Goal: Information Seeking & Learning: Learn about a topic

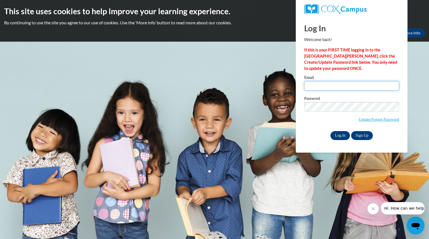
type input "perullocarolin@aasd.k12.wi.us"
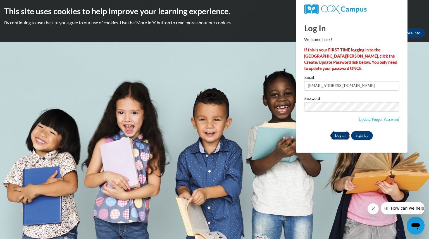
click at [336, 134] on input "Log In" at bounding box center [341, 135] width 20 height 9
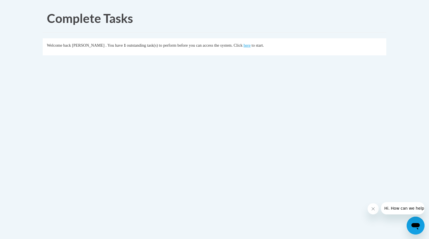
click at [188, 129] on body "Complete Tasks Welcome back Caroline Perullo . You have 1 outstanding task(s) t…" at bounding box center [214, 119] width 429 height 239
click at [251, 45] on link "here" at bounding box center [247, 45] width 7 height 4
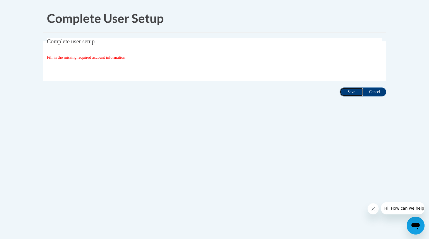
click at [351, 90] on input "Save" at bounding box center [351, 91] width 23 height 9
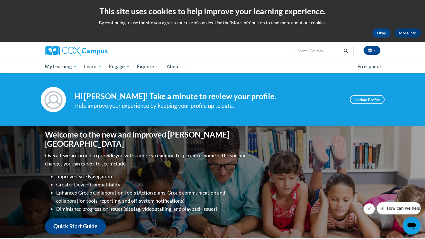
scroll to position [1, 0]
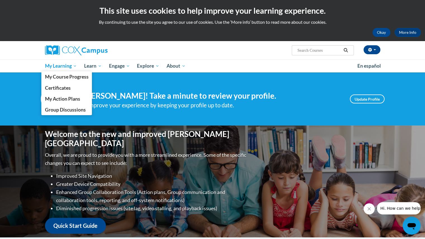
click at [56, 65] on span "My Learning" at bounding box center [61, 66] width 32 height 7
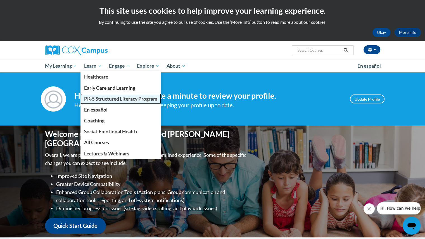
click at [98, 97] on span "PK-5 Structured Literacy Program" at bounding box center [120, 99] width 73 height 6
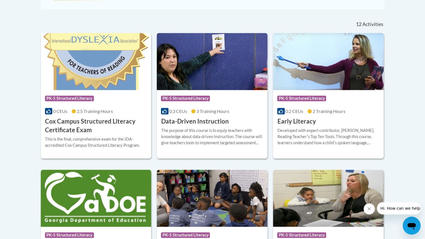
scroll to position [219, 0]
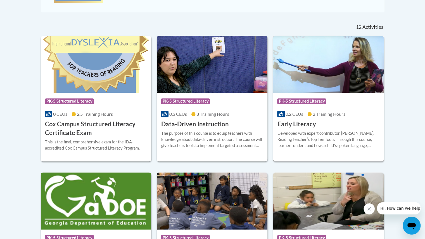
click at [318, 81] on img at bounding box center [328, 64] width 111 height 57
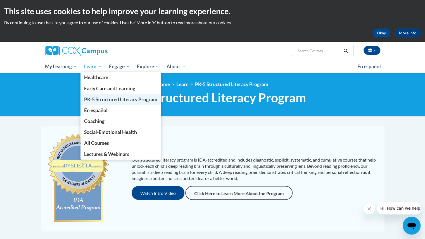
click at [96, 98] on span "PK-5 Structured Literacy Program" at bounding box center [120, 99] width 73 height 6
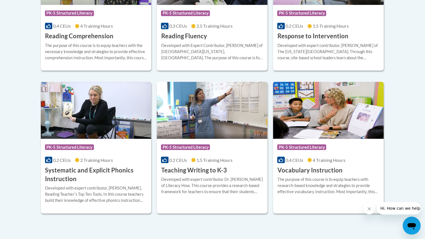
scroll to position [596, 0]
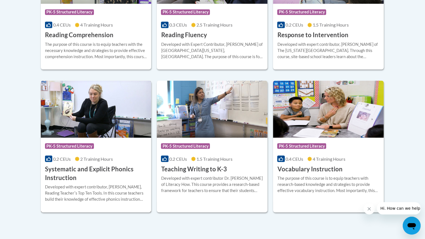
click at [105, 113] on img at bounding box center [96, 108] width 111 height 57
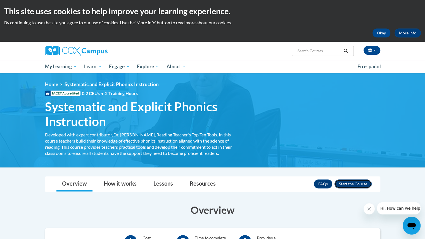
click at [348, 184] on button "Enroll" at bounding box center [352, 183] width 37 height 9
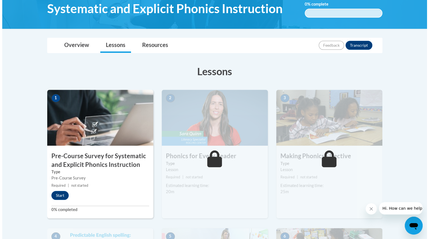
scroll to position [98, 0]
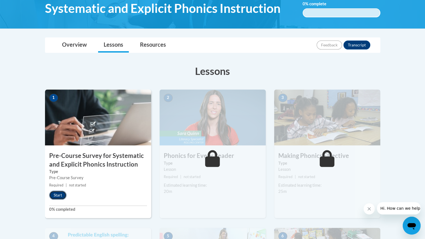
click at [56, 195] on button "Start" at bounding box center [57, 195] width 17 height 9
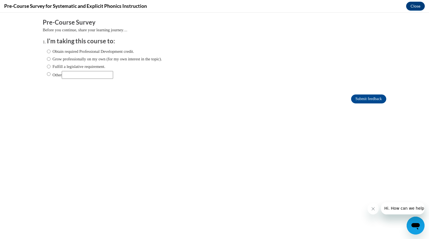
scroll to position [0, 0]
click at [47, 50] on input "Obtain required Professional Development credit." at bounding box center [49, 51] width 4 height 6
radio input "true"
click at [355, 98] on input "Submit feedback" at bounding box center [368, 98] width 35 height 9
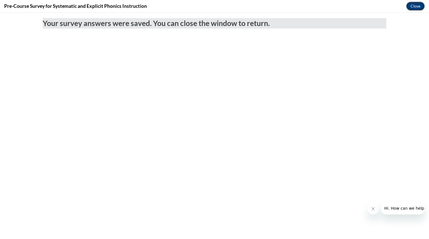
click at [414, 7] on button "Close" at bounding box center [415, 6] width 19 height 9
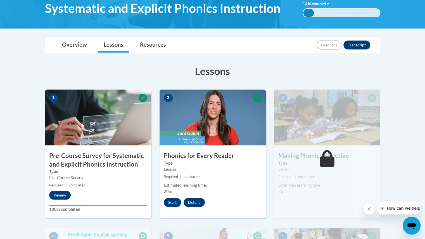
click at [227, 106] on img at bounding box center [213, 117] width 106 height 56
click at [170, 202] on button "Start" at bounding box center [172, 202] width 17 height 9
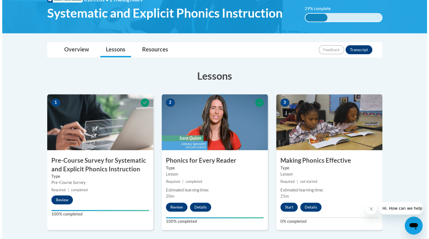
scroll to position [95, 0]
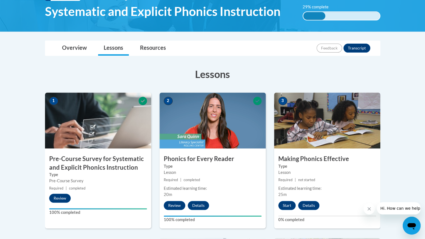
click at [308, 118] on img at bounding box center [327, 120] width 106 height 56
click at [288, 203] on button "Start" at bounding box center [286, 205] width 17 height 9
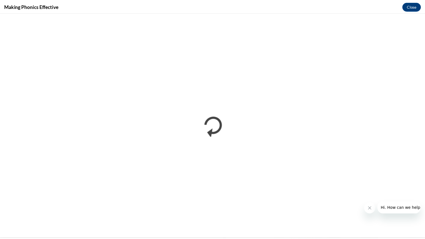
scroll to position [0, 0]
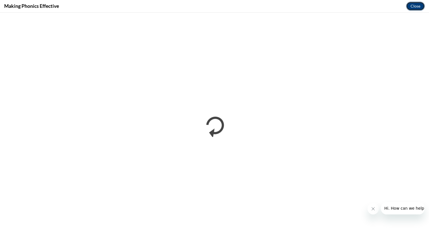
click at [414, 6] on button "Close" at bounding box center [415, 6] width 19 height 9
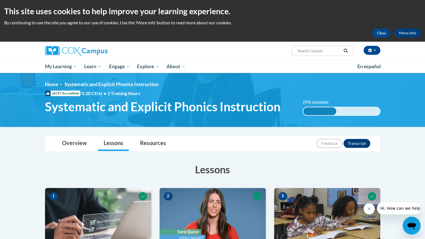
click at [259, 171] on h3 "Lessons" at bounding box center [212, 169] width 335 height 14
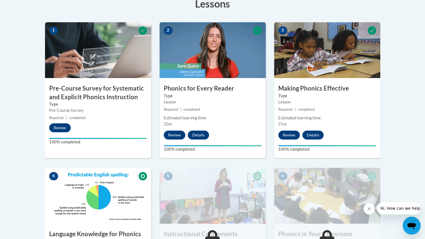
scroll to position [172, 0]
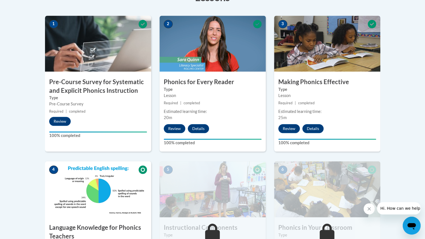
click at [87, 190] on img at bounding box center [98, 189] width 106 height 56
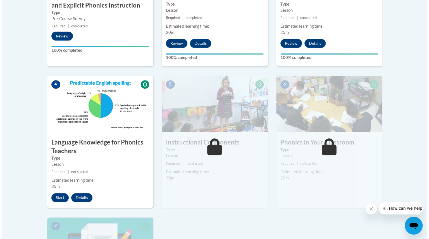
scroll to position [258, 0]
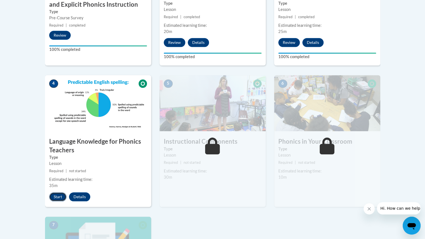
click at [60, 197] on button "Start" at bounding box center [57, 196] width 17 height 9
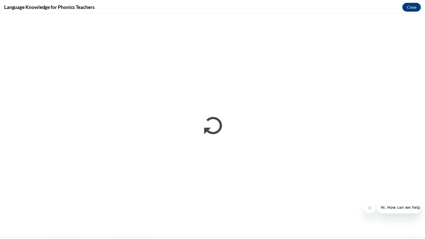
scroll to position [0, 0]
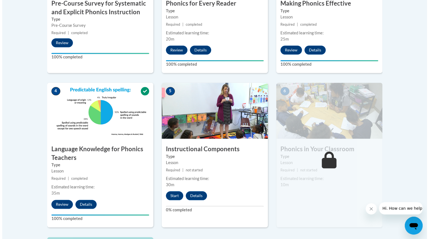
scroll to position [250, 0]
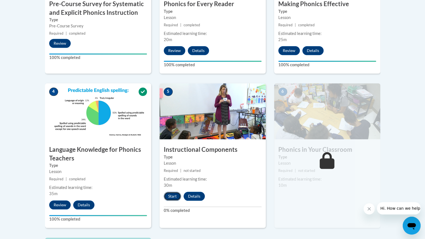
click at [169, 199] on button "Start" at bounding box center [172, 196] width 17 height 9
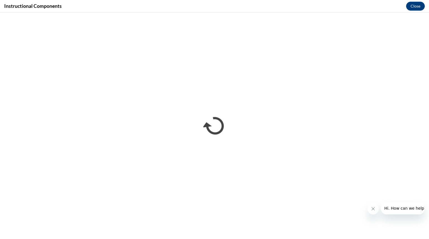
scroll to position [0, 0]
click at [416, 4] on button "Close" at bounding box center [415, 6] width 19 height 9
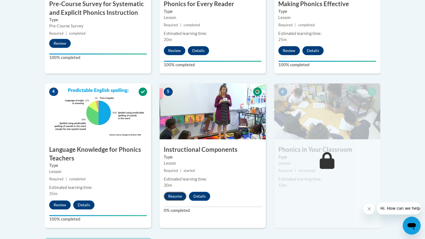
click at [174, 195] on button "Resume" at bounding box center [175, 196] width 23 height 9
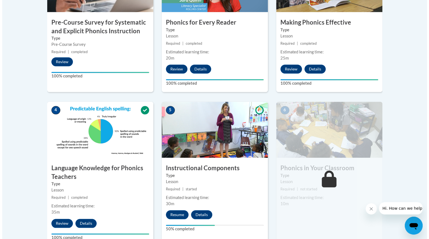
scroll to position [232, 0]
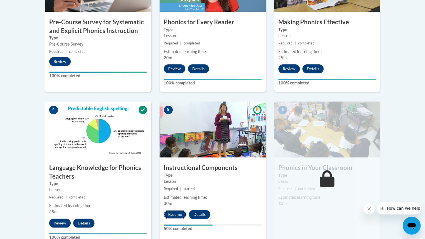
click at [178, 213] on button "Resume" at bounding box center [175, 214] width 23 height 9
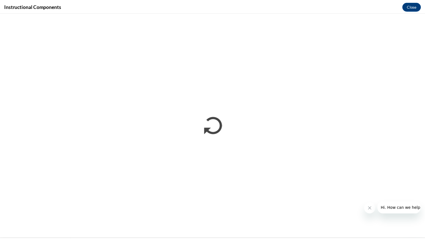
scroll to position [0, 0]
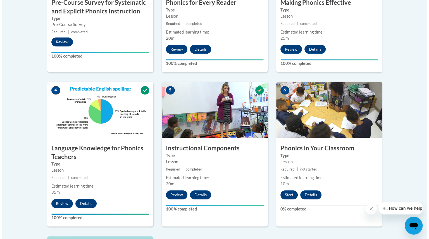
scroll to position [252, 0]
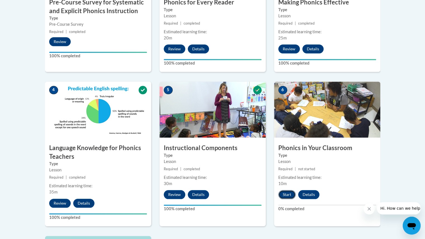
click at [287, 191] on button "Start" at bounding box center [286, 194] width 17 height 9
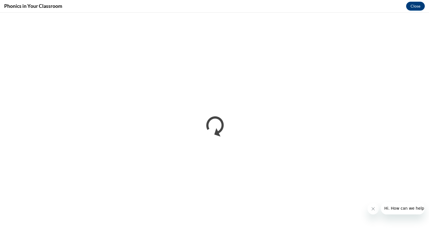
scroll to position [0, 0]
